Goal: Task Accomplishment & Management: Use online tool/utility

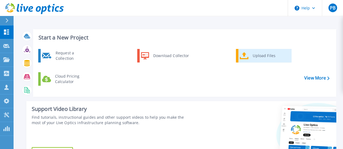
click at [261, 54] on div "Upload Files" at bounding box center [270, 55] width 40 height 11
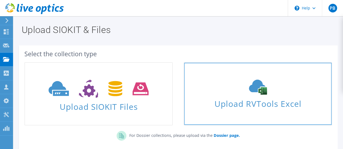
click at [266, 89] on use at bounding box center [258, 87] width 18 height 15
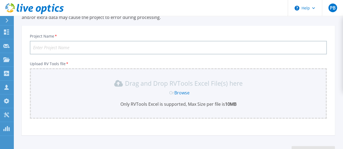
scroll to position [27, 0]
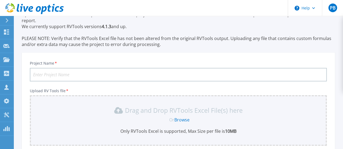
drag, startPoint x: 43, startPoint y: 71, endPoint x: 108, endPoint y: 73, distance: 65.3
click at [43, 71] on input "Project Name *" at bounding box center [178, 75] width 296 height 14
type input "BU"
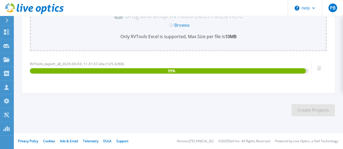
scroll to position [122, 0]
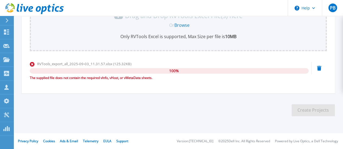
drag, startPoint x: 155, startPoint y: 106, endPoint x: 72, endPoint y: 135, distance: 88.2
click at [157, 106] on section "Upload RVTools Excel Up to 5 RVTools Excel files can be uploaded for the same p…" at bounding box center [178, 11] width 329 height 234
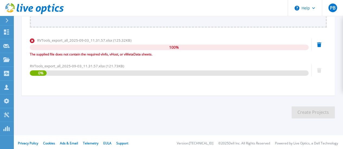
scroll to position [148, 0]
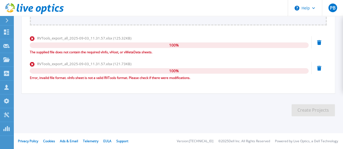
click at [317, 42] on icon at bounding box center [319, 42] width 4 height 5
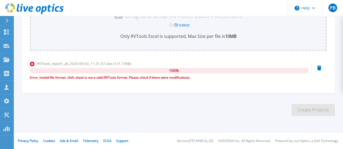
scroll to position [122, 0]
click at [319, 67] on icon at bounding box center [319, 68] width 4 height 5
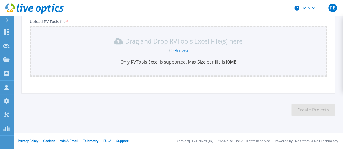
scroll to position [96, 0]
drag, startPoint x: 165, startPoint y: 96, endPoint x: 200, endPoint y: 96, distance: 34.7
click at [167, 96] on section "Upload RVTools Excel Up to 5 RVTools Excel files can be uploaded for the same p…" at bounding box center [178, 24] width 329 height 209
click at [226, 96] on section "Upload RVTools Excel Up to 5 RVTools Excel files can be uploaded for the same p…" at bounding box center [178, 24] width 329 height 209
click at [266, 91] on div "Project Name * BU Upload RV Tools file * Drag and Drop RVTools Excel File(s) he…" at bounding box center [178, 40] width 313 height 106
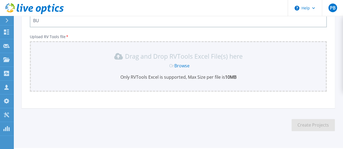
scroll to position [27, 0]
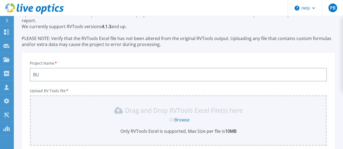
click at [47, 59] on section "Upload RVTools Excel Up to 5 RVTools Excel files can be uploaded for the same p…" at bounding box center [178, 93] width 329 height 209
click at [180, 34] on p "Up to 5 RVTools Excel files can be uploaded for the same project. The Excel dat…" at bounding box center [178, 30] width 313 height 36
click at [237, 46] on p "Up to 5 RVTools Excel files can be uploaded for the same project. The Excel dat…" at bounding box center [178, 30] width 313 height 36
drag, startPoint x: 290, startPoint y: 48, endPoint x: 273, endPoint y: 44, distance: 17.7
click at [289, 48] on section "Upload RVTools Excel Up to 5 RVTools Excel files can be uploaded for the same p…" at bounding box center [178, 93] width 329 height 209
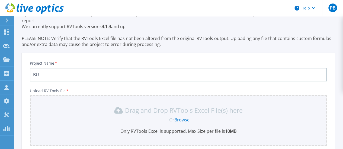
click at [273, 29] on p "Up to 5 RVTools Excel files can be uploaded for the same project. The Excel dat…" at bounding box center [178, 30] width 313 height 36
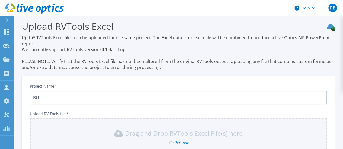
scroll to position [0, 0]
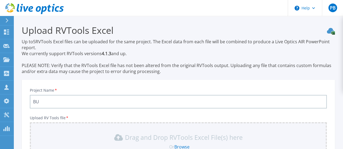
click at [213, 57] on p "Up to 5 RVTools Excel files can be uploaded for the same project. The Excel dat…" at bounding box center [178, 57] width 313 height 36
click at [286, 57] on p "Up to 5 RVTools Excel files can be uploaded for the same project. The Excel dat…" at bounding box center [178, 57] width 313 height 36
click at [192, 58] on p "Up to 5 RVTools Excel files can be uploaded for the same project. The Excel dat…" at bounding box center [178, 57] width 313 height 36
click at [255, 58] on p "Up to 5 RVTools Excel files can be uploaded for the same project. The Excel dat…" at bounding box center [178, 57] width 313 height 36
click at [224, 58] on p "Up to 5 RVTools Excel files can be uploaded for the same project. The Excel dat…" at bounding box center [178, 57] width 313 height 36
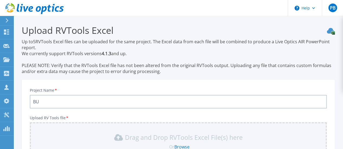
click at [282, 58] on p "Up to 5 RVTools Excel files can be uploaded for the same project. The Excel dat…" at bounding box center [178, 57] width 313 height 36
click at [303, 58] on p "Up to 5 RVTools Excel files can be uploaded for the same project. The Excel dat…" at bounding box center [178, 57] width 313 height 36
click at [300, 57] on p "Up to 5 RVTools Excel files can be uploaded for the same project. The Excel dat…" at bounding box center [178, 57] width 313 height 36
click at [206, 60] on p "Up to 5 RVTools Excel files can be uploaded for the same project. The Excel dat…" at bounding box center [178, 57] width 313 height 36
drag, startPoint x: 262, startPoint y: 56, endPoint x: 302, endPoint y: 56, distance: 39.8
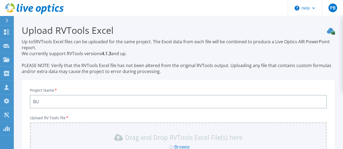
click at [263, 56] on p "Up to 5 RVTools Excel files can be uploaded for the same project. The Excel dat…" at bounding box center [178, 57] width 313 height 36
click at [302, 56] on p "Up to 5 RVTools Excel files can be uploaded for the same project. The Excel dat…" at bounding box center [178, 57] width 313 height 36
